Goal: Check status: Check status

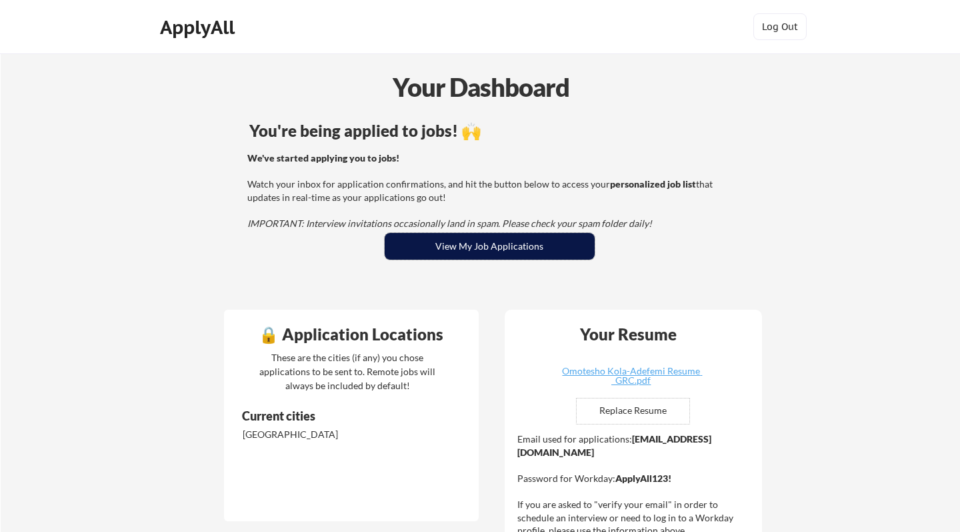
click at [462, 251] on button "View My Job Applications" at bounding box center [490, 246] width 210 height 27
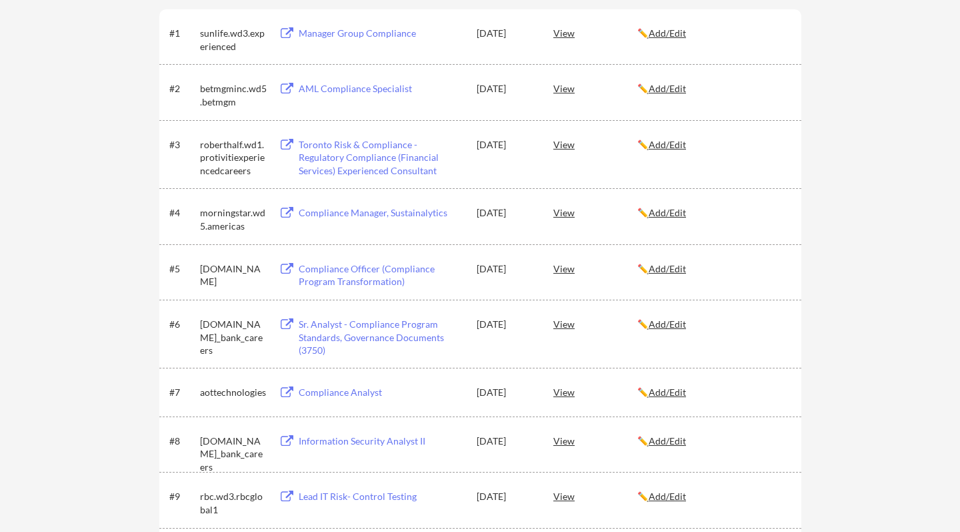
scroll to position [251, 0]
click at [668, 215] on u "Add/Edit" at bounding box center [667, 212] width 37 height 11
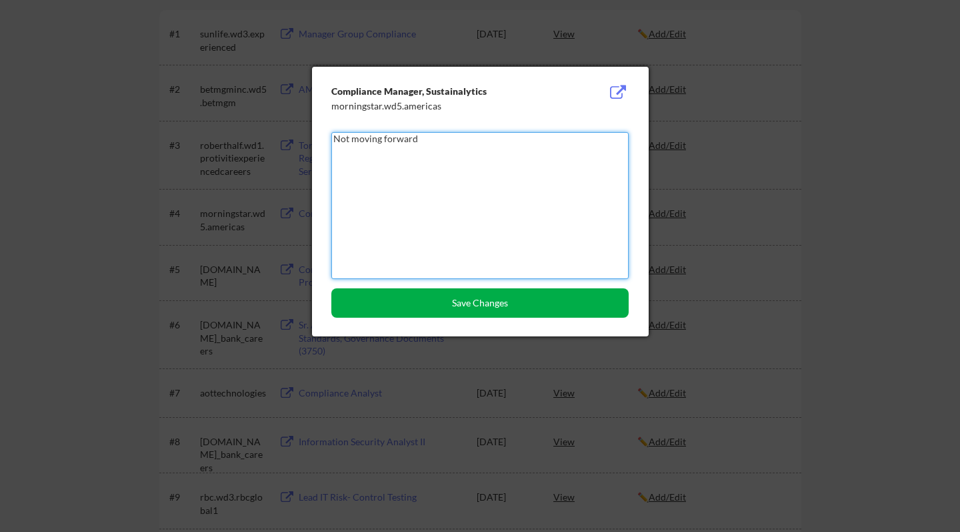
type textarea "Not moving forward"
click at [509, 315] on button "Save Changes" at bounding box center [479, 302] width 297 height 29
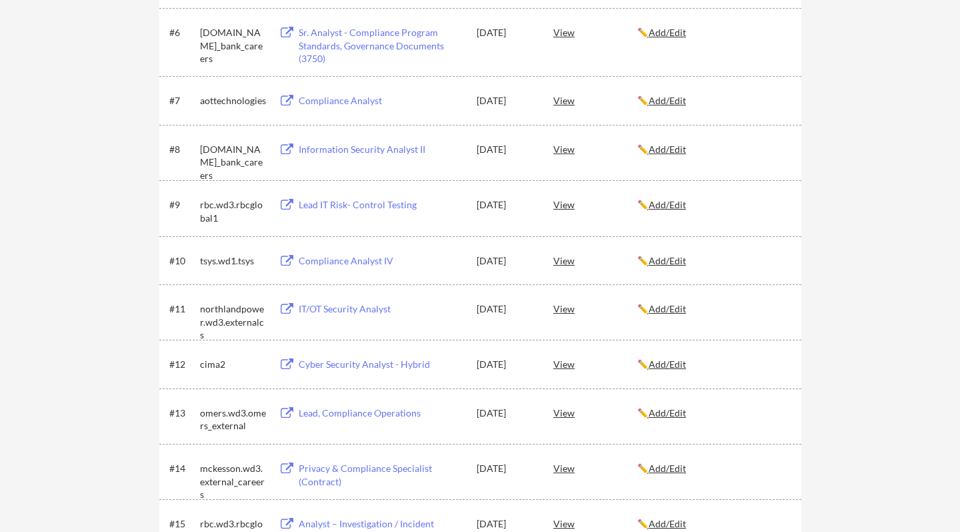
scroll to position [544, 0]
click at [568, 368] on div "View" at bounding box center [596, 362] width 84 height 24
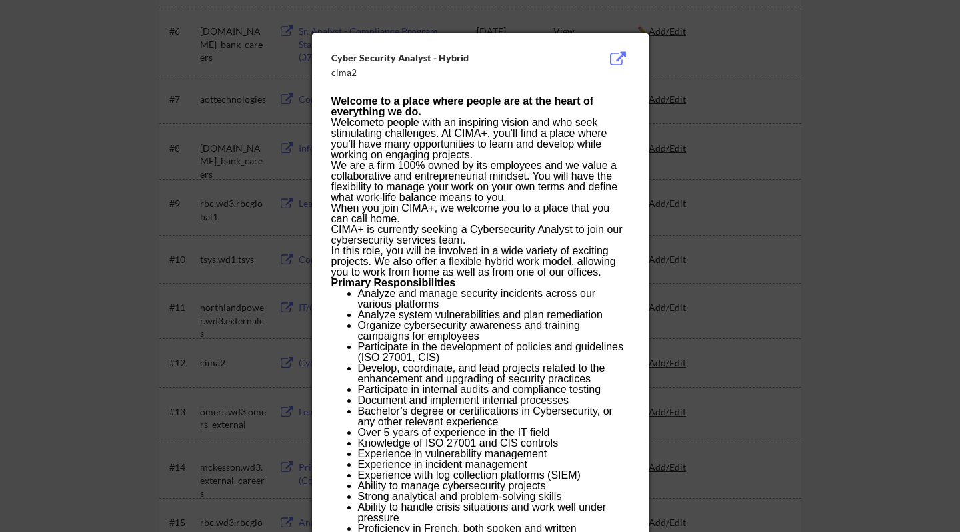
click at [716, 110] on div at bounding box center [480, 266] width 960 height 532
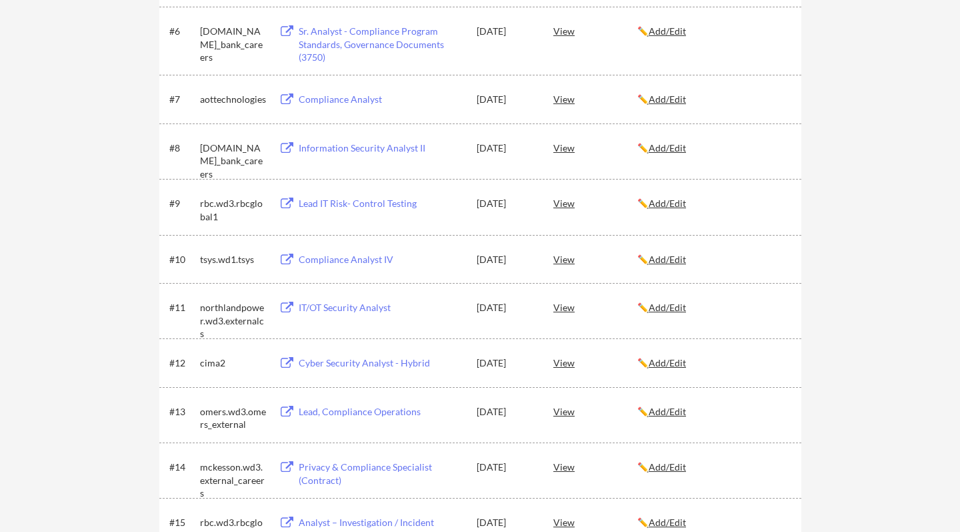
click at [675, 360] on u "Add/Edit" at bounding box center [667, 362] width 37 height 11
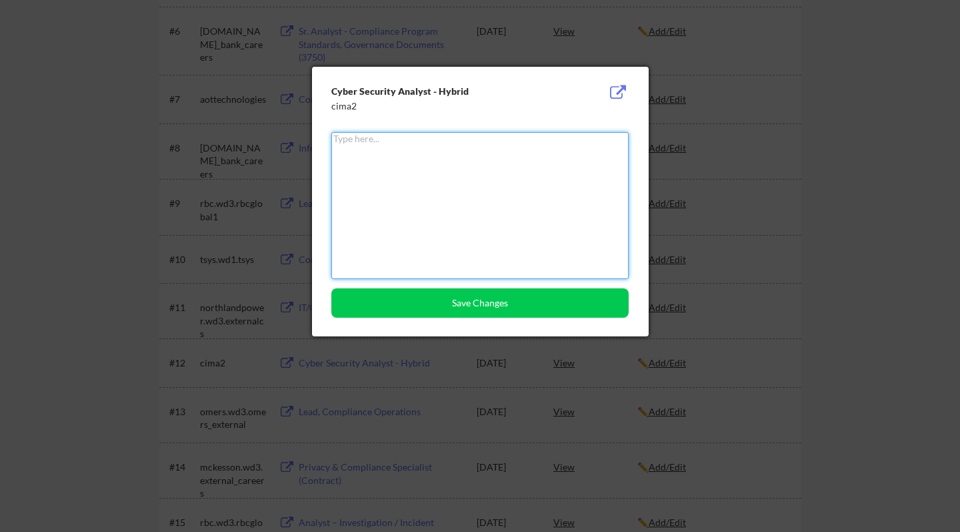
type textarea "M"
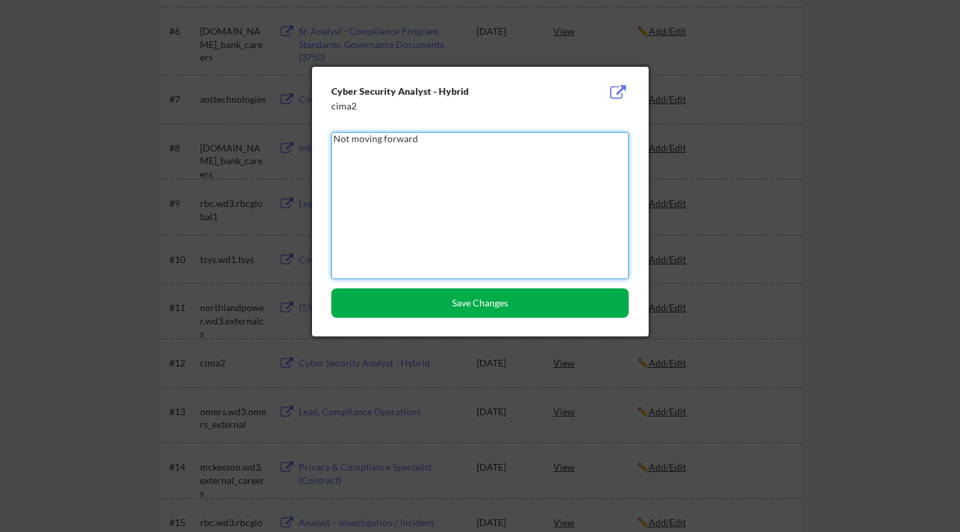
type textarea "Not moving forward"
click at [527, 311] on button "Save Changes" at bounding box center [479, 302] width 297 height 29
